Goal: Find specific page/section: Find specific page/section

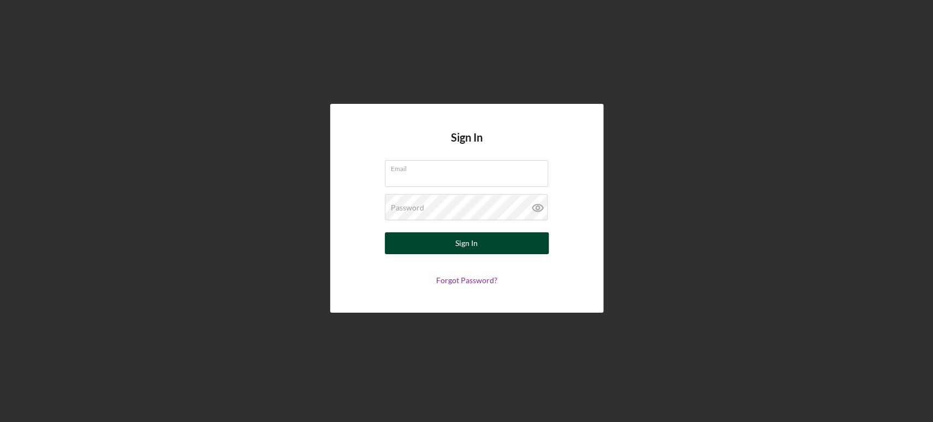
type input "[EMAIL_ADDRESS][DOMAIN_NAME]"
click at [468, 245] on div "Sign In" at bounding box center [466, 243] width 22 height 22
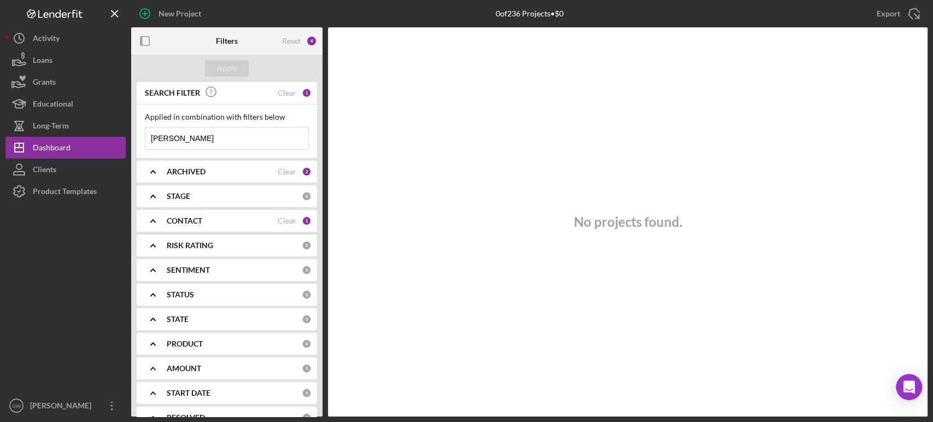
drag, startPoint x: 196, startPoint y: 137, endPoint x: 138, endPoint y: 138, distance: 57.4
click at [140, 137] on div "Applied in combination with filters below [PERSON_NAME] Icon/Menu Close" at bounding box center [227, 131] width 180 height 54
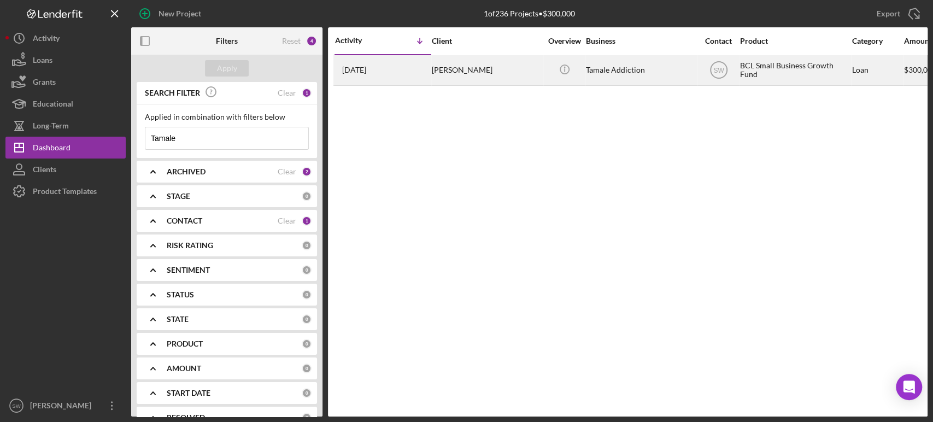
type input "Tamale"
click at [512, 68] on div "[PERSON_NAME]" at bounding box center [486, 70] width 109 height 29
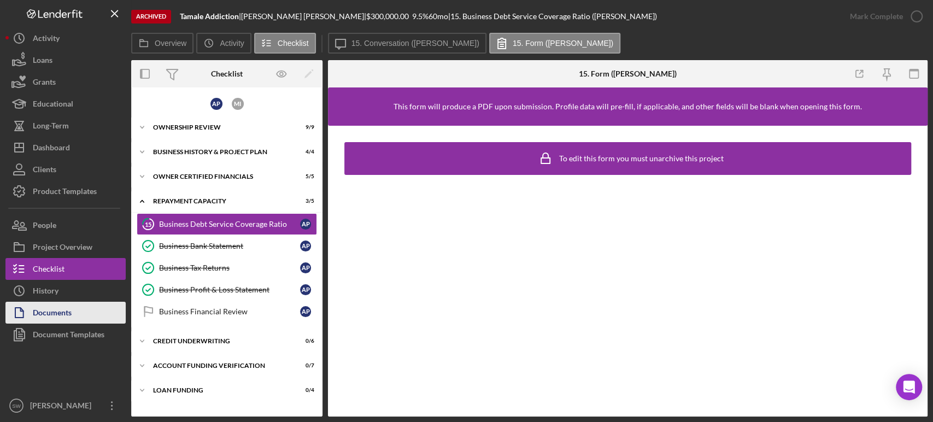
click at [61, 316] on div "Documents" at bounding box center [52, 314] width 39 height 25
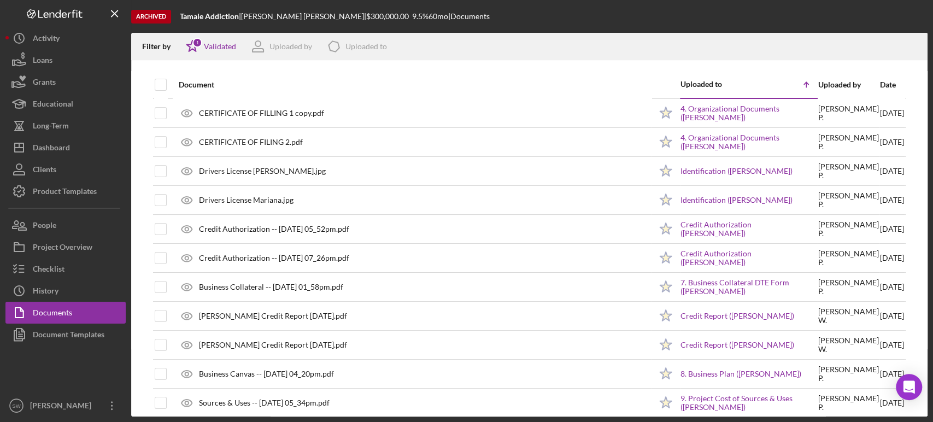
click at [115, 12] on line "button" at bounding box center [115, 13] width 6 height 6
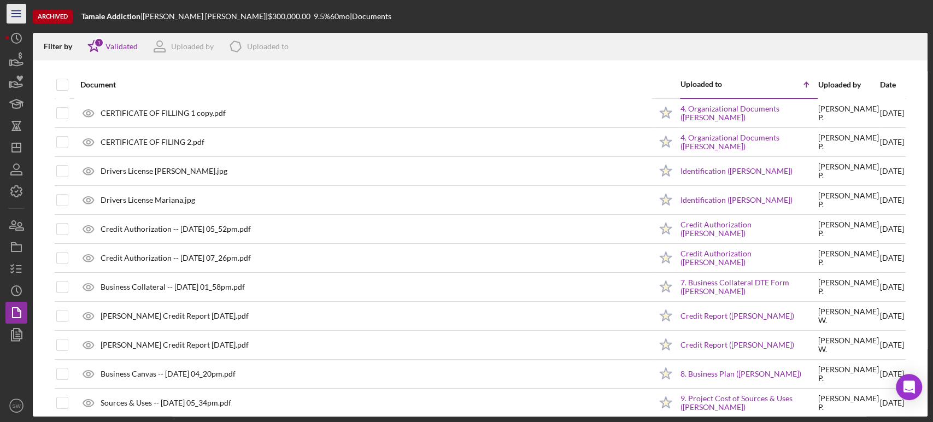
click at [16, 16] on icon "Icon/Menu" at bounding box center [16, 14] width 25 height 25
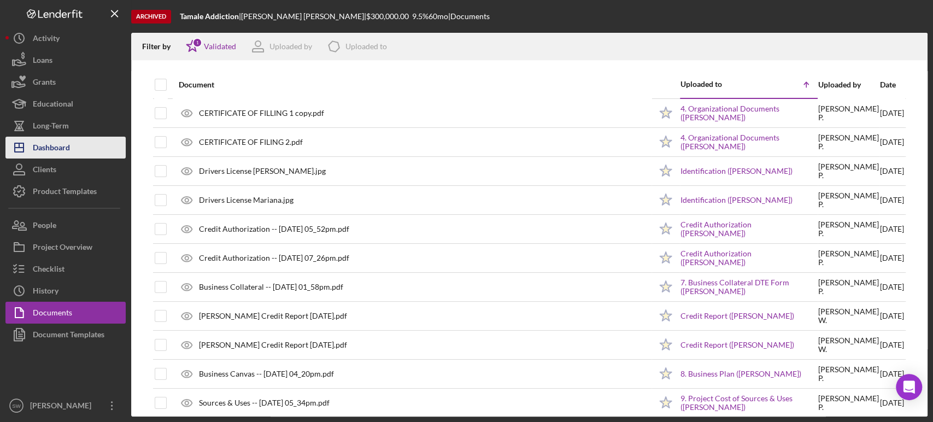
drag, startPoint x: 52, startPoint y: 145, endPoint x: 73, endPoint y: 143, distance: 20.8
click at [52, 145] on div "Dashboard" at bounding box center [51, 149] width 37 height 25
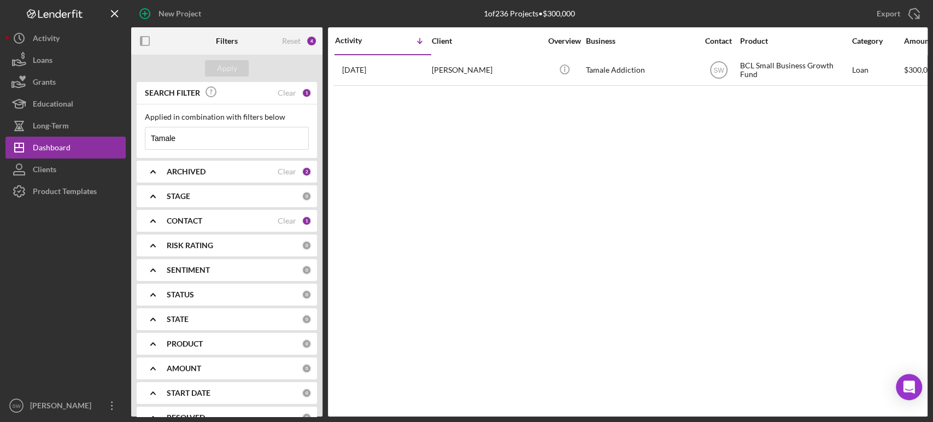
click at [223, 139] on input "Tamale" at bounding box center [226, 138] width 163 height 22
drag, startPoint x: 151, startPoint y: 138, endPoint x: 140, endPoint y: 138, distance: 11.5
click at [140, 138] on div "Applied in combination with filters below Tamale Icon/Menu Close" at bounding box center [227, 131] width 180 height 54
type input "[PERSON_NAME]"
click at [156, 177] on icon "Icon/Expander" at bounding box center [152, 171] width 27 height 27
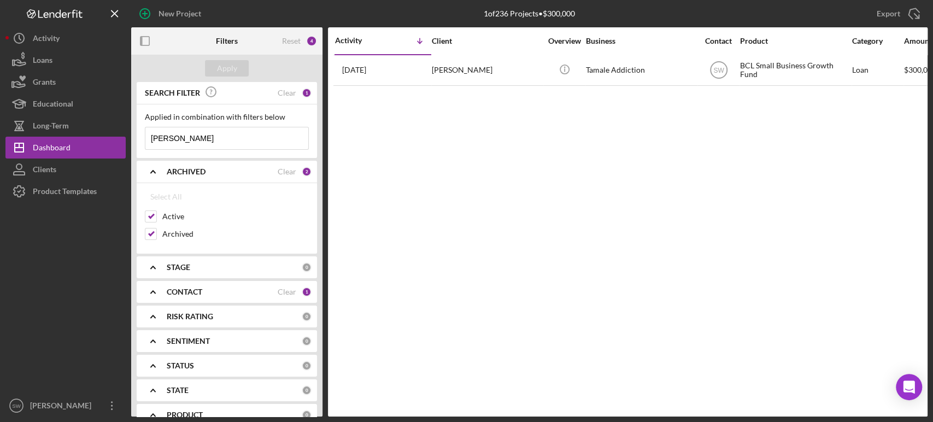
click at [156, 177] on icon "Icon/Expander" at bounding box center [152, 171] width 27 height 27
